Goal: Task Accomplishment & Management: Manage account settings

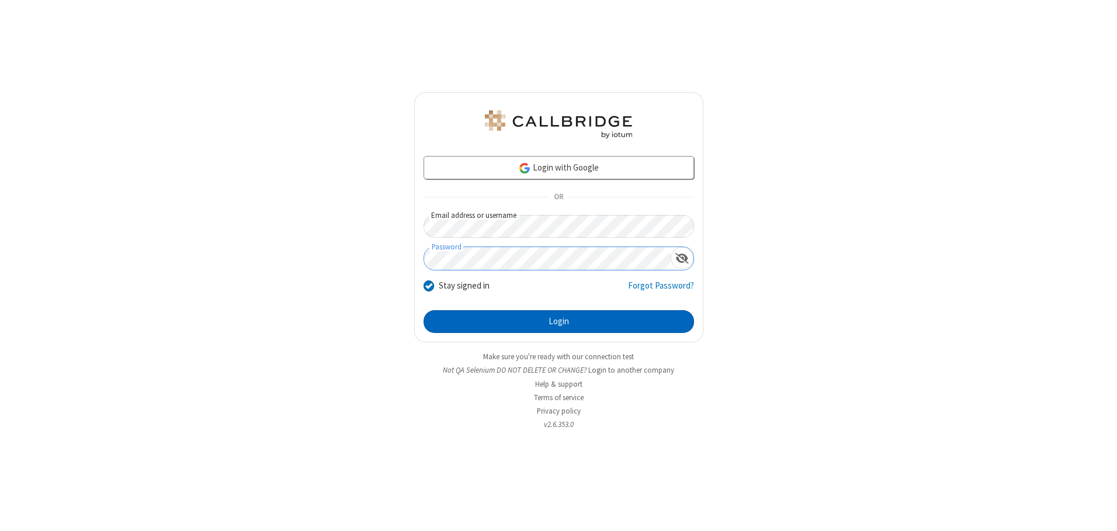
click at [558, 321] on button "Login" at bounding box center [559, 321] width 270 height 23
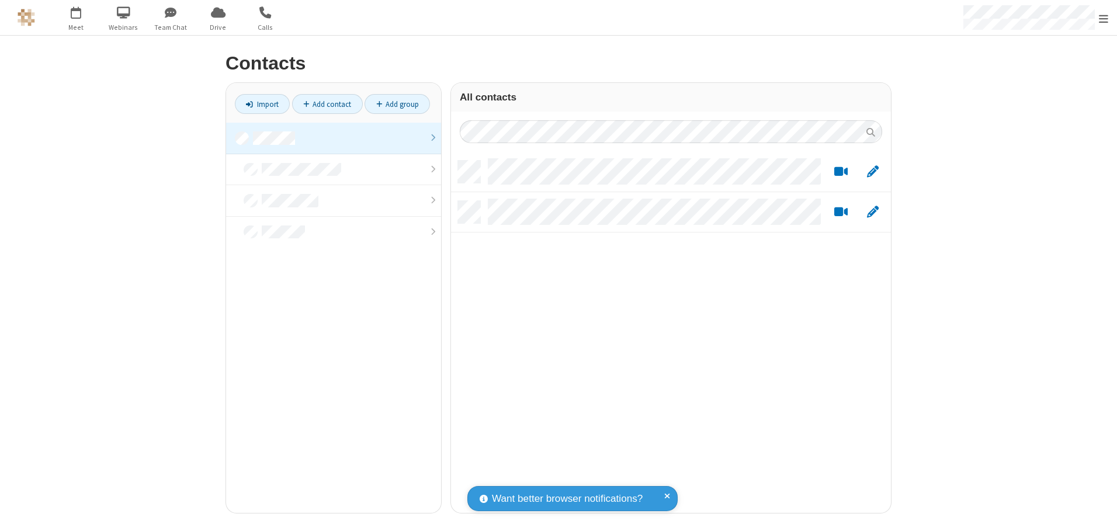
scroll to position [352, 431]
click at [334, 138] on link at bounding box center [333, 139] width 215 height 32
click at [327, 104] on link "Add contact" at bounding box center [327, 104] width 71 height 20
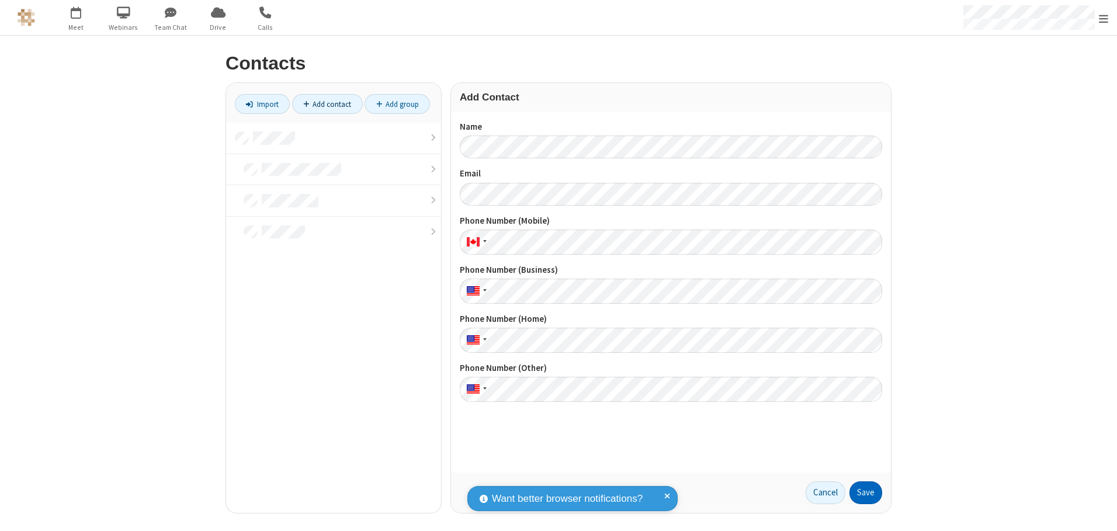
click at [866, 492] on button "Save" at bounding box center [865, 492] width 33 height 23
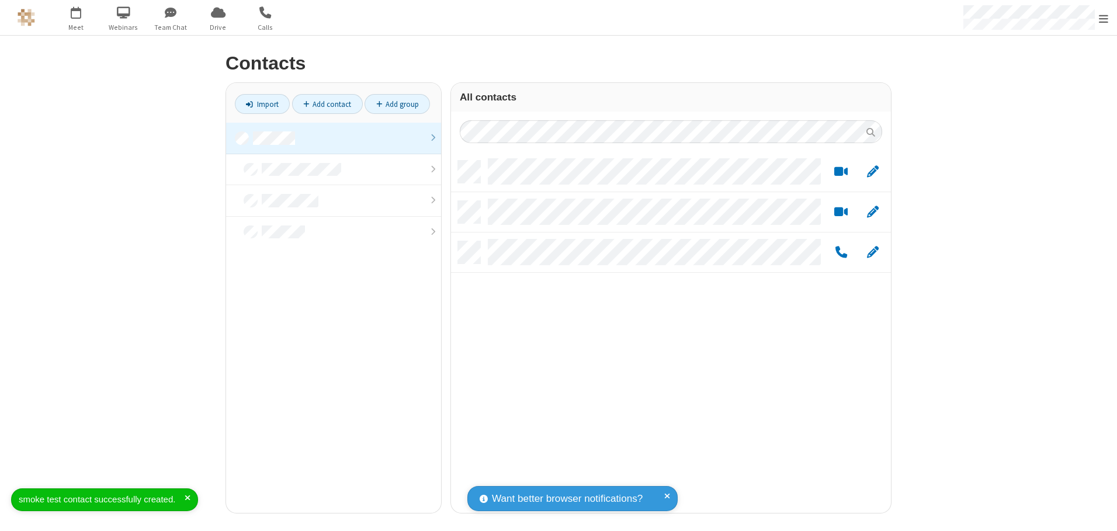
scroll to position [352, 431]
